Goal: Task Accomplishment & Management: Manage account settings

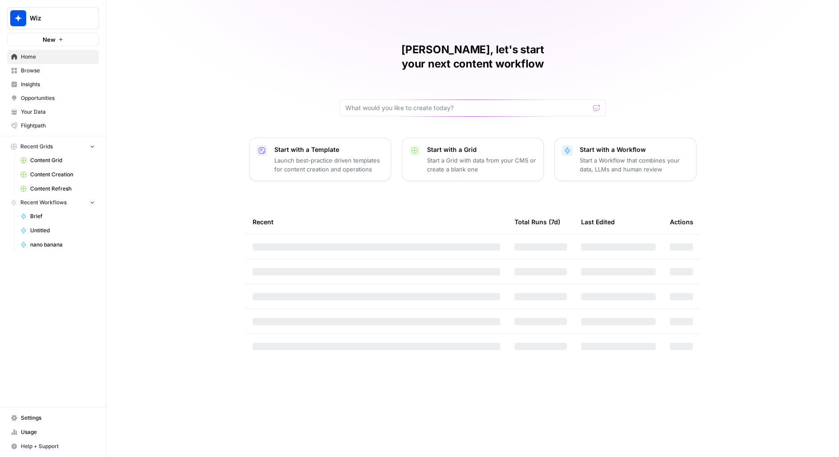
click at [55, 19] on span "Wiz" at bounding box center [57, 18] width 54 height 9
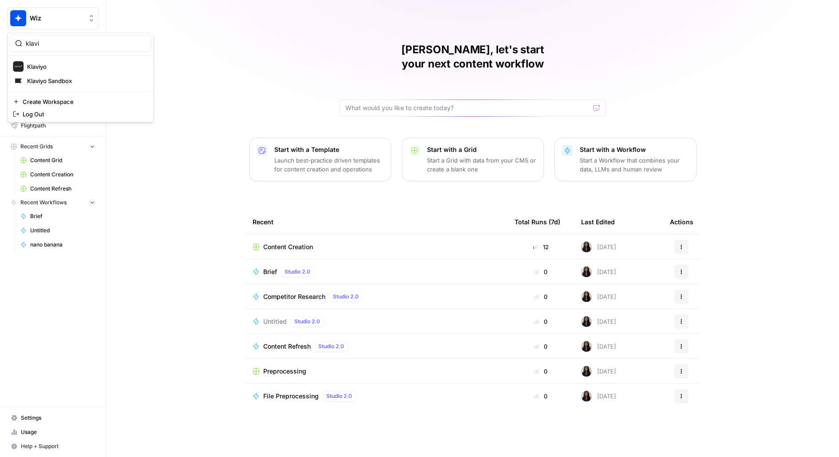
type input "klavi"
click button "Klaviyo Sandbox" at bounding box center [80, 81] width 142 height 14
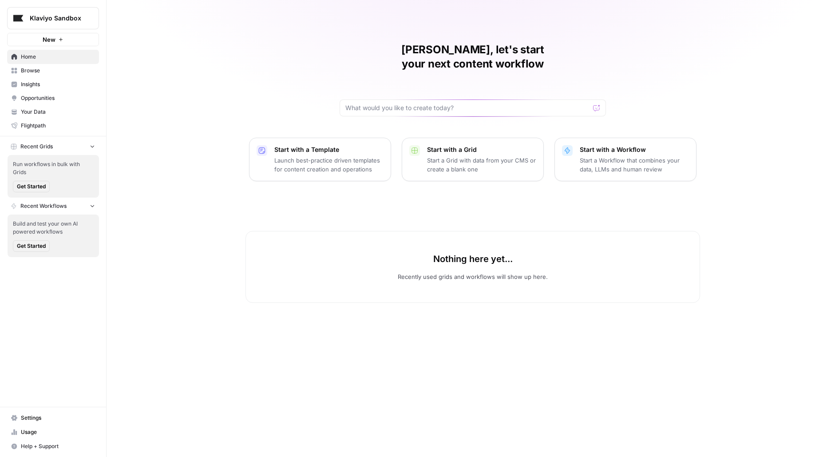
click at [33, 425] on link "Settings" at bounding box center [53, 418] width 92 height 14
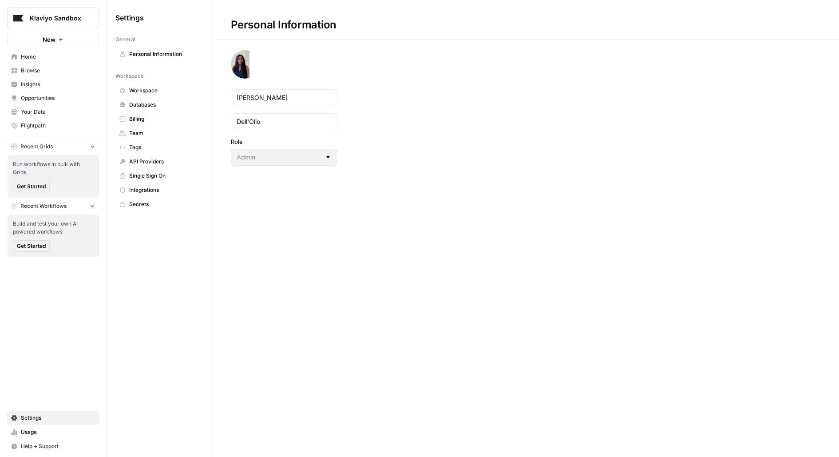
click at [140, 129] on span "Team" at bounding box center [164, 133] width 71 height 8
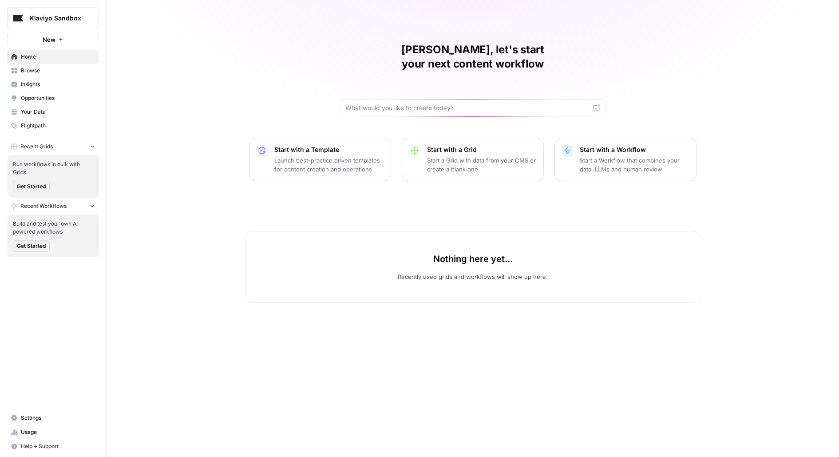
click at [26, 411] on nav "Settings Usage Help + Support" at bounding box center [53, 432] width 106 height 50
click at [33, 418] on span "Settings" at bounding box center [58, 418] width 74 height 8
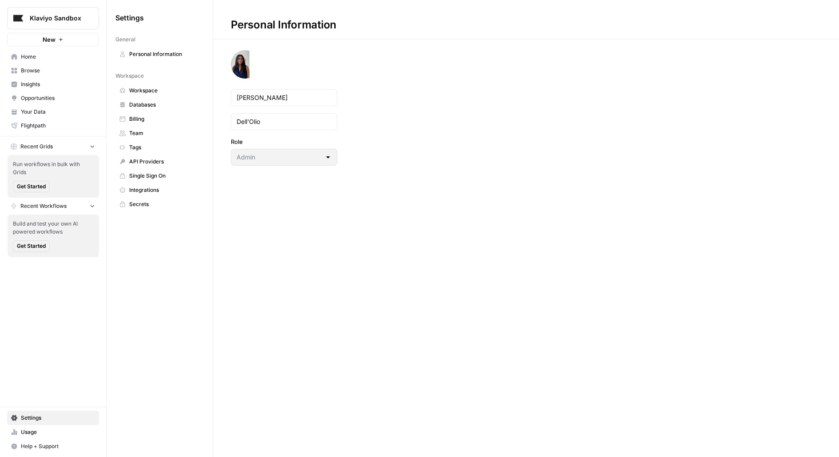
click at [163, 131] on span "Team" at bounding box center [164, 133] width 71 height 8
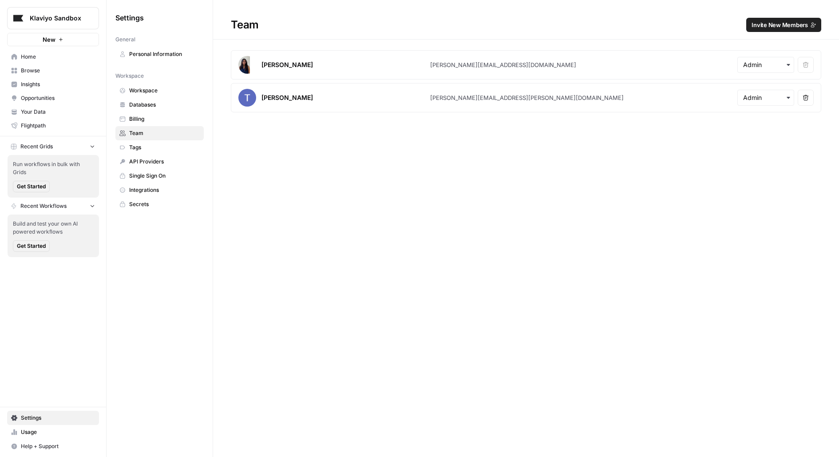
click at [762, 20] on button "Invite New Members" at bounding box center [783, 25] width 75 height 14
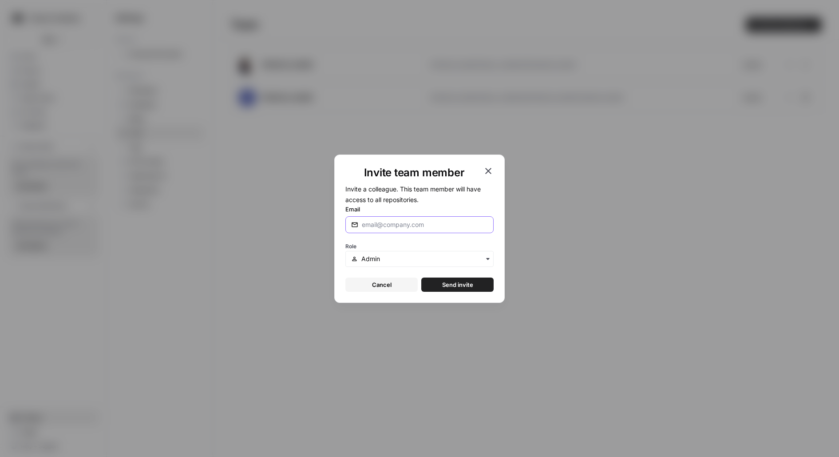
click at [425, 225] on input "Email" at bounding box center [425, 224] width 126 height 9
paste input "[PERSON_NAME][EMAIL_ADDRESS][PERSON_NAME][DOMAIN_NAME]"
type input "[PERSON_NAME][EMAIL_ADDRESS][PERSON_NAME][DOMAIN_NAME]"
click at [455, 287] on span "Send invite" at bounding box center [457, 284] width 31 height 9
